Goal: Information Seeking & Learning: Learn about a topic

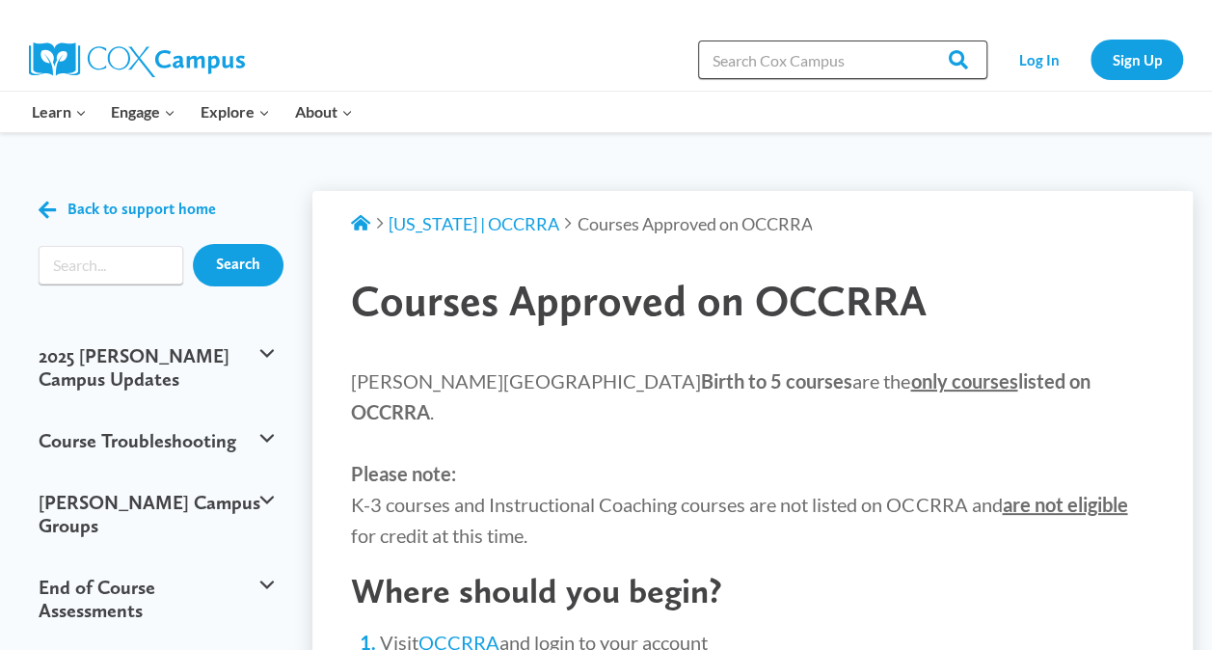
click at [742, 43] on input "Search in [URL][DOMAIN_NAME]" at bounding box center [842, 59] width 289 height 39
type input "sharing ideas through writing"
click at [912, 40] on input "Search" at bounding box center [949, 59] width 75 height 39
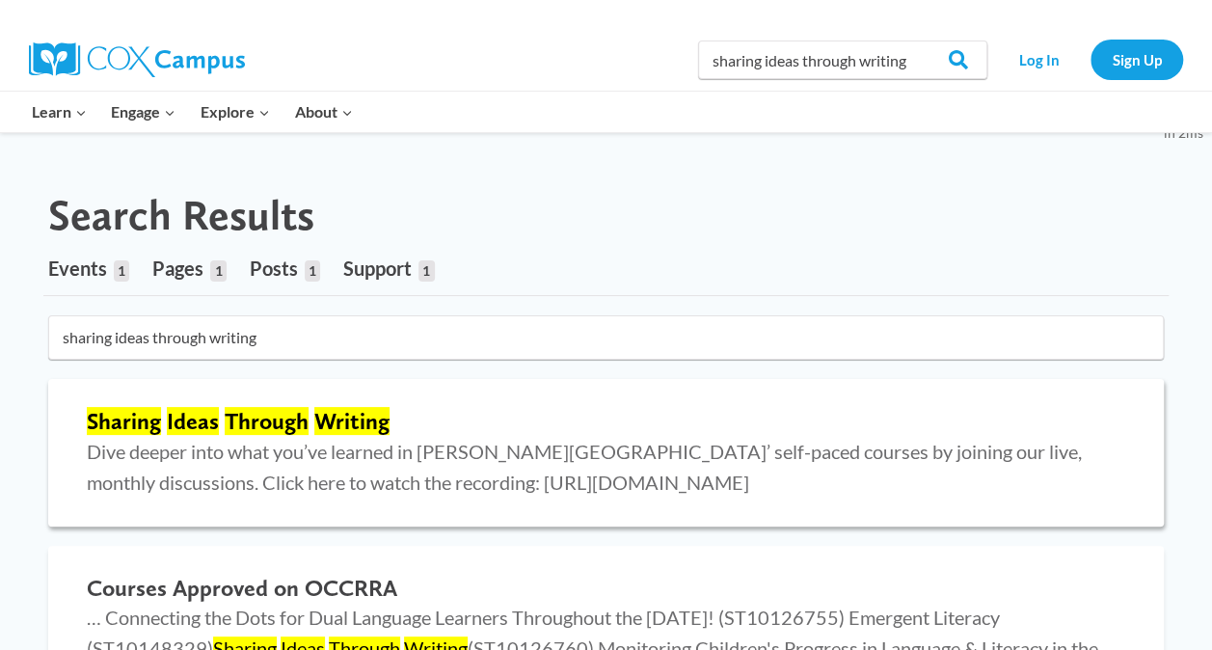
click at [554, 405] on div "Sharing Ideas Through Writing Dive deeper into what you’ve learned in Cox Campu…" at bounding box center [605, 452] width 1077 height 109
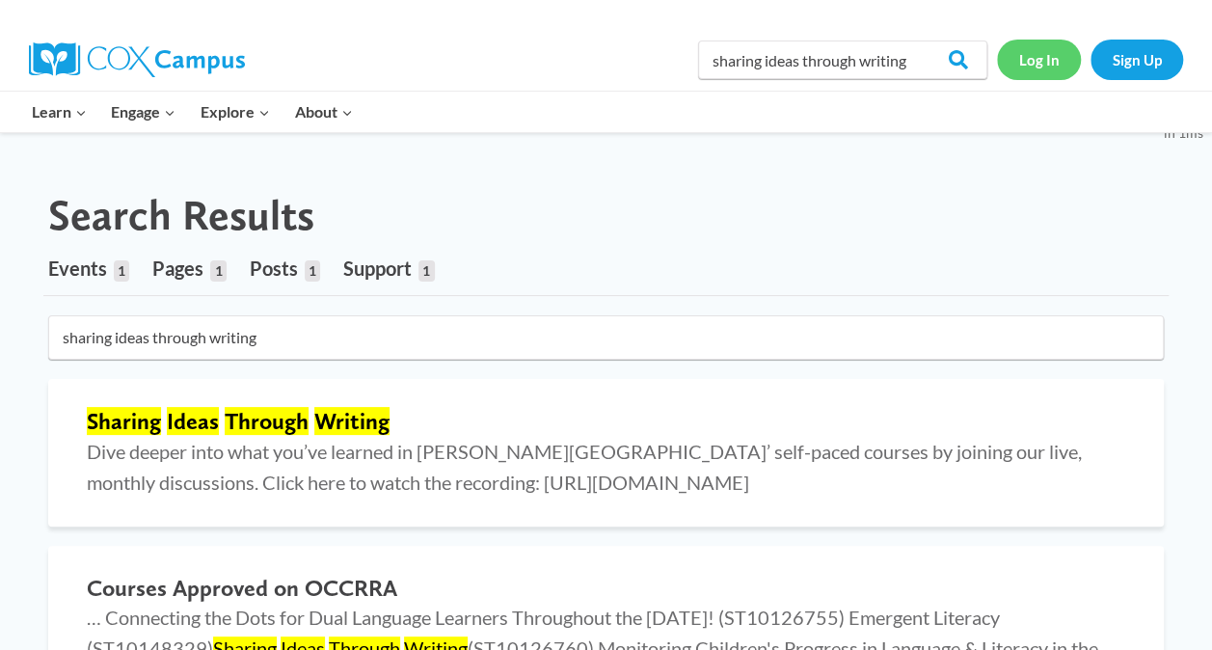
click at [1032, 63] on link "Log In" at bounding box center [1039, 60] width 84 height 40
